Goal: Information Seeking & Learning: Learn about a topic

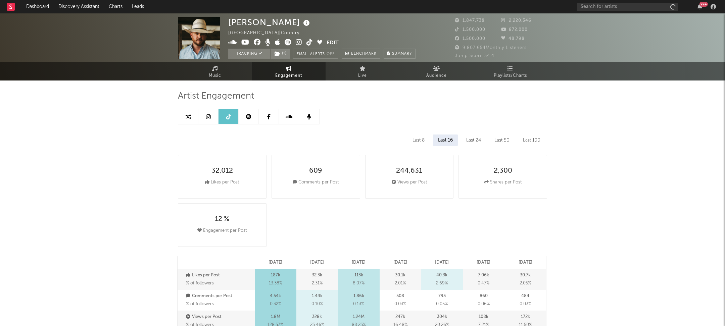
select select "6m"
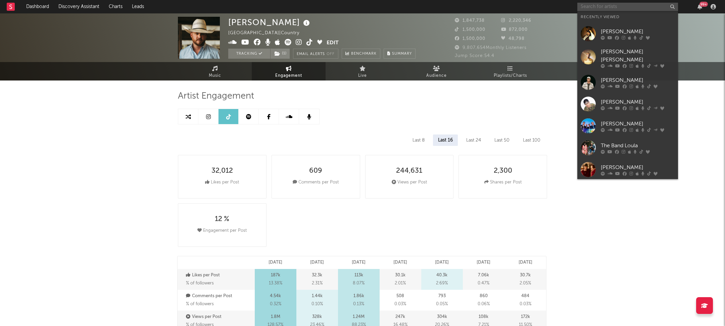
click at [616, 7] on input "text" at bounding box center [627, 7] width 101 height 8
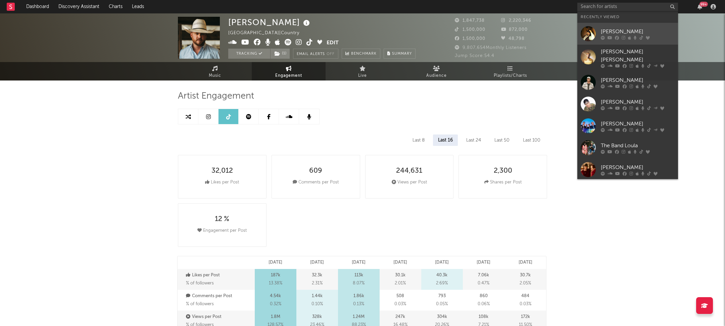
click at [618, 34] on div "[PERSON_NAME]" at bounding box center [638, 32] width 74 height 8
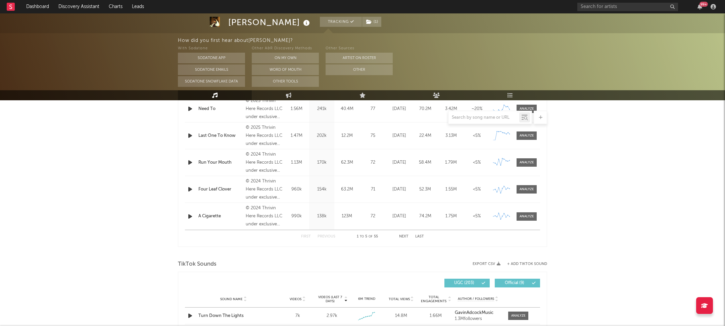
select select "6m"
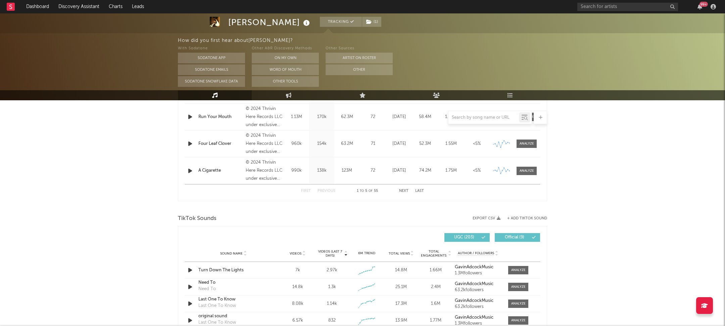
select select "6m"
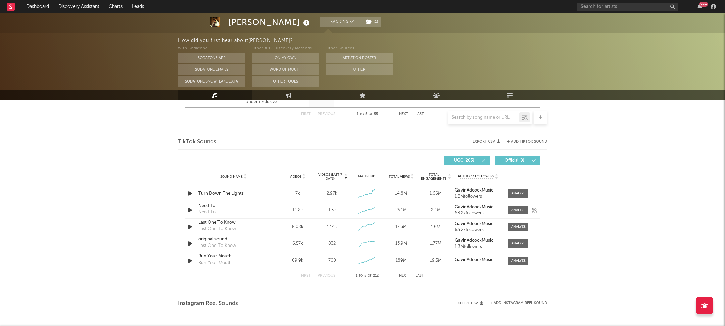
scroll to position [424, 0]
click at [518, 190] on div at bounding box center [518, 192] width 14 height 5
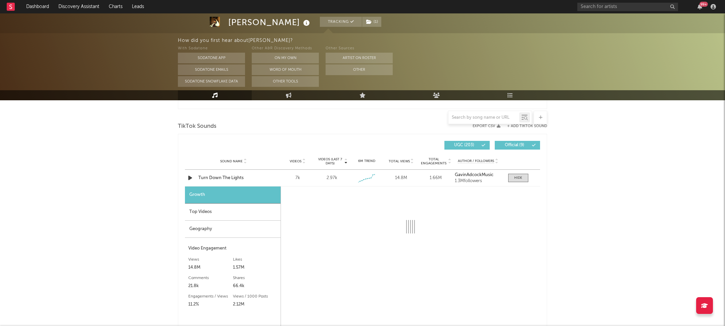
select select "1w"
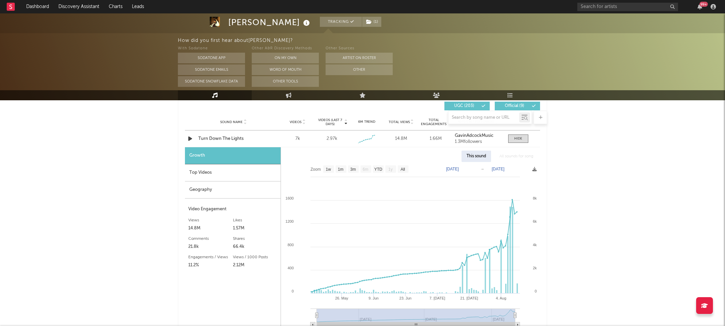
scroll to position [479, 0]
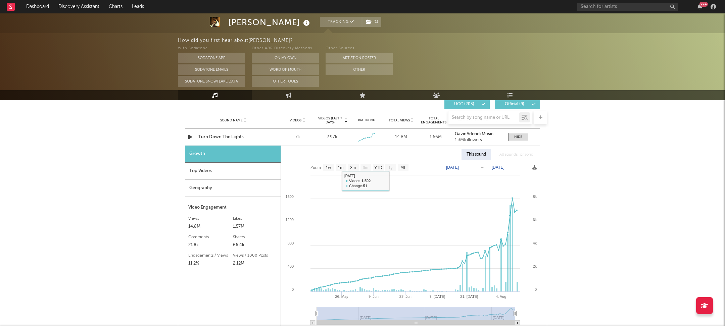
click at [202, 174] on div "Top Videos" at bounding box center [233, 171] width 96 height 17
